Goal: Task Accomplishment & Management: Use online tool/utility

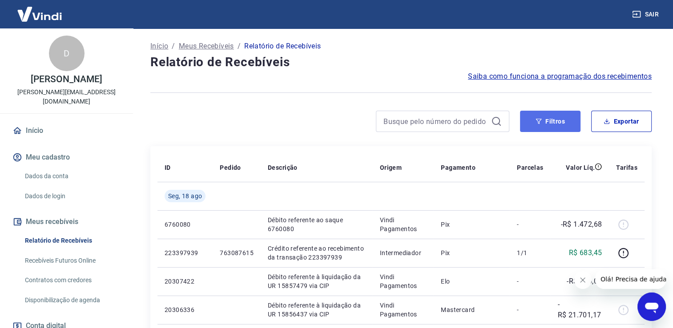
click at [527, 120] on button "Filtros" at bounding box center [550, 121] width 60 height 21
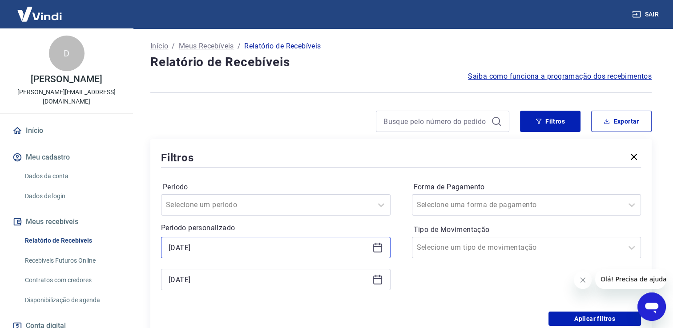
click at [226, 244] on input "[DATE]" at bounding box center [269, 247] width 200 height 13
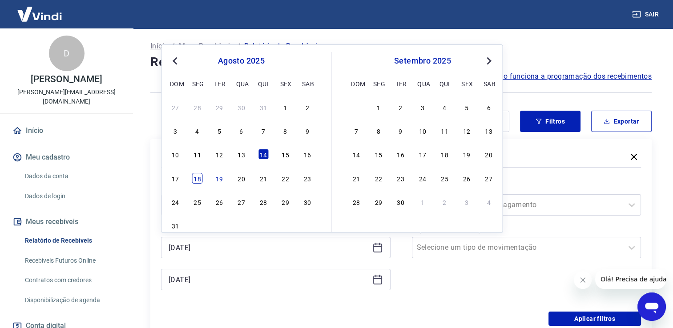
click at [194, 180] on div "18" at bounding box center [197, 178] width 11 height 11
type input "[DATE]"
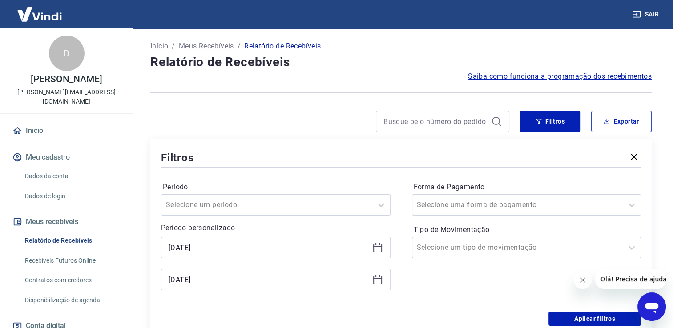
click at [226, 271] on div "[DATE]" at bounding box center [275, 279] width 229 height 21
click at [222, 280] on input "[DATE]" at bounding box center [269, 279] width 200 height 13
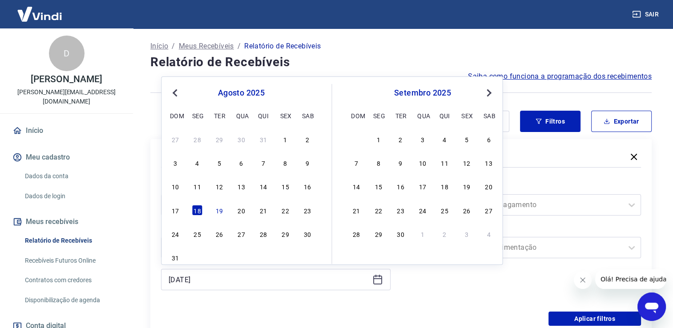
drag, startPoint x: 222, startPoint y: 216, endPoint x: 301, endPoint y: 275, distance: 98.1
click at [222, 216] on div "19" at bounding box center [219, 210] width 11 height 11
type input "[DATE]"
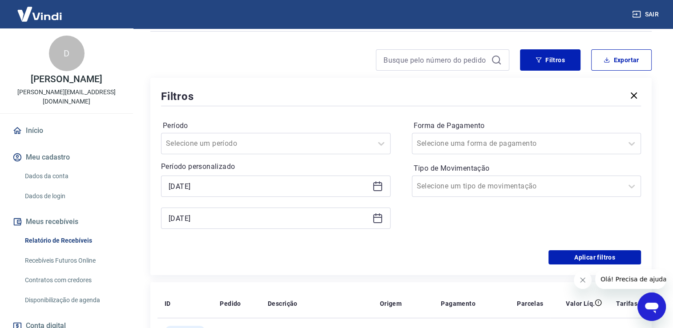
scroll to position [89, 0]
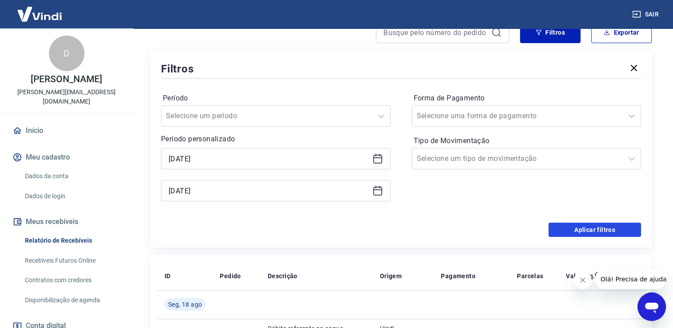
drag, startPoint x: 566, startPoint y: 227, endPoint x: 391, endPoint y: 168, distance: 184.5
click at [565, 225] on button "Aplicar filtros" at bounding box center [594, 230] width 93 height 14
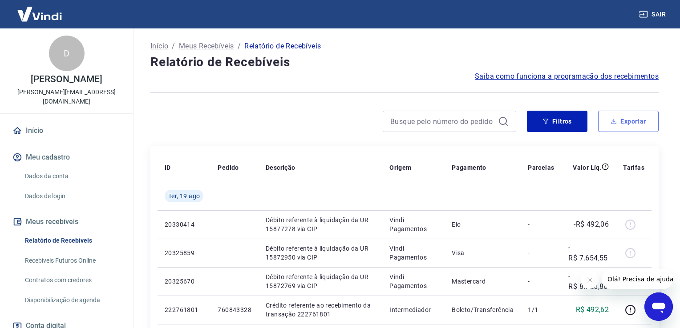
click at [631, 124] on button "Exportar" at bounding box center [628, 121] width 60 height 21
type input "[DATE]"
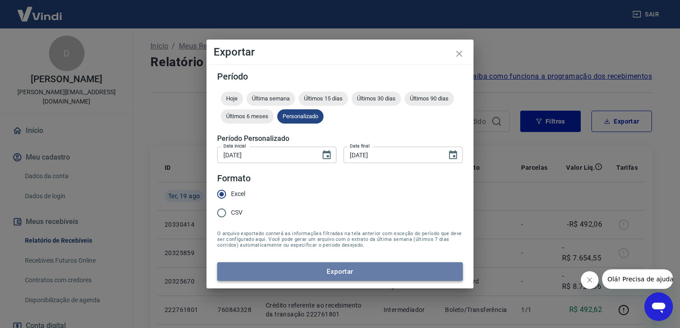
click at [310, 272] on button "Exportar" at bounding box center [339, 271] width 245 height 19
